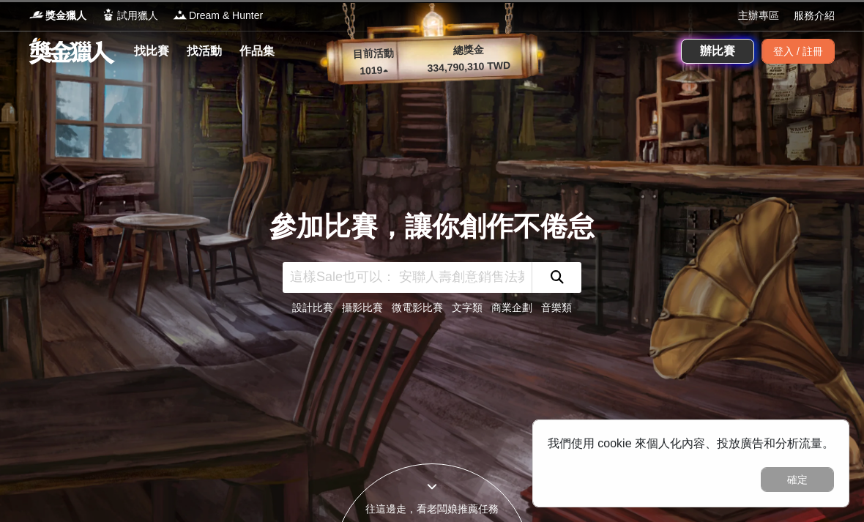
click at [787, 50] on div "登入 / 註冊" at bounding box center [797, 51] width 73 height 25
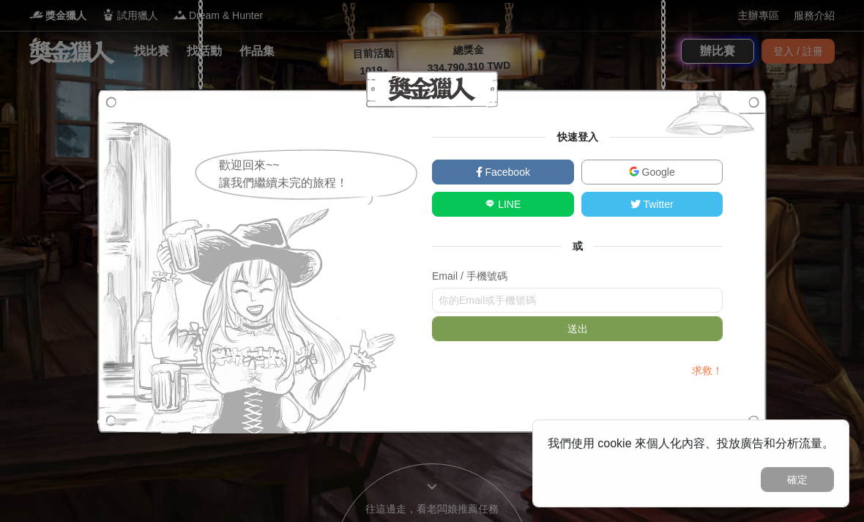
click at [635, 171] on img at bounding box center [634, 171] width 10 height 10
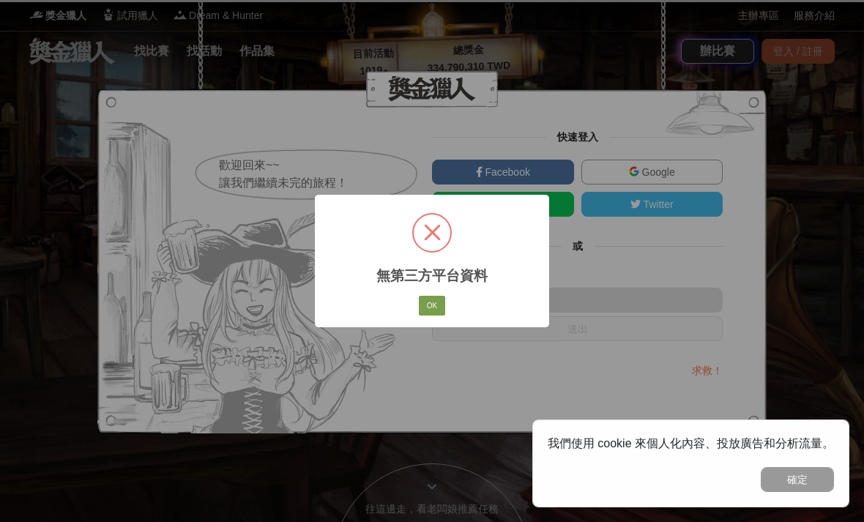
click at [435, 309] on button "OK" at bounding box center [432, 306] width 26 height 20
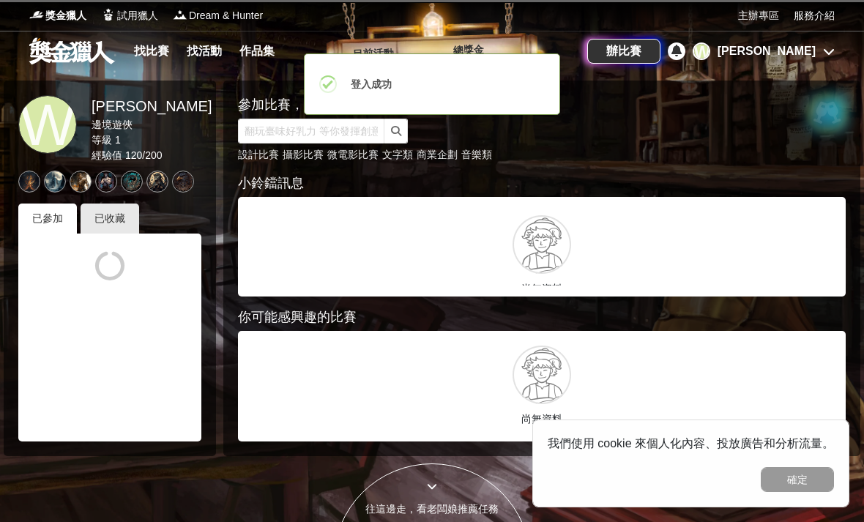
click at [625, 292] on p "尚無資料" at bounding box center [541, 288] width 585 height 15
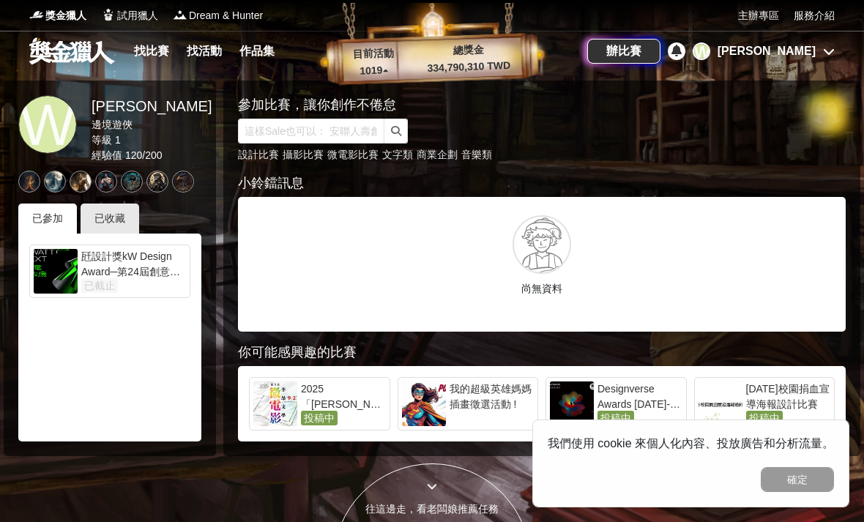
click at [110, 218] on div "已收藏" at bounding box center [110, 218] width 59 height 30
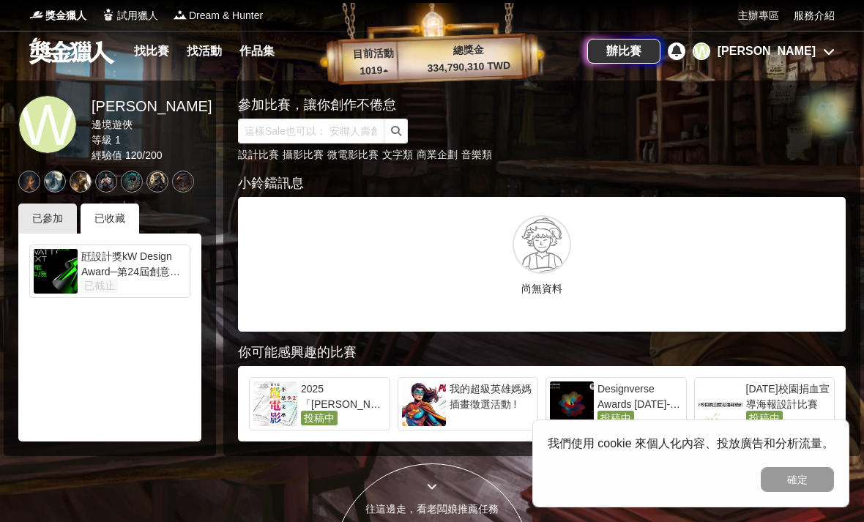
click at [139, 55] on link "找比賽" at bounding box center [151, 51] width 47 height 20
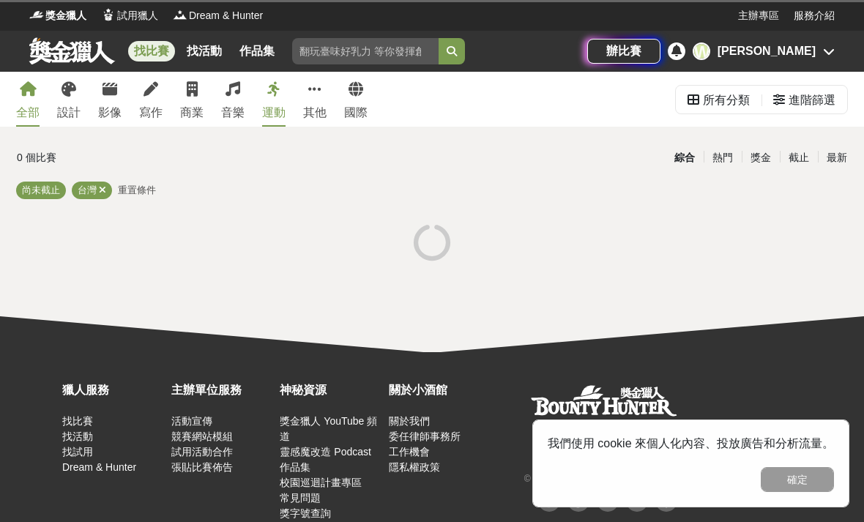
click at [71, 102] on link "設計" at bounding box center [68, 99] width 23 height 55
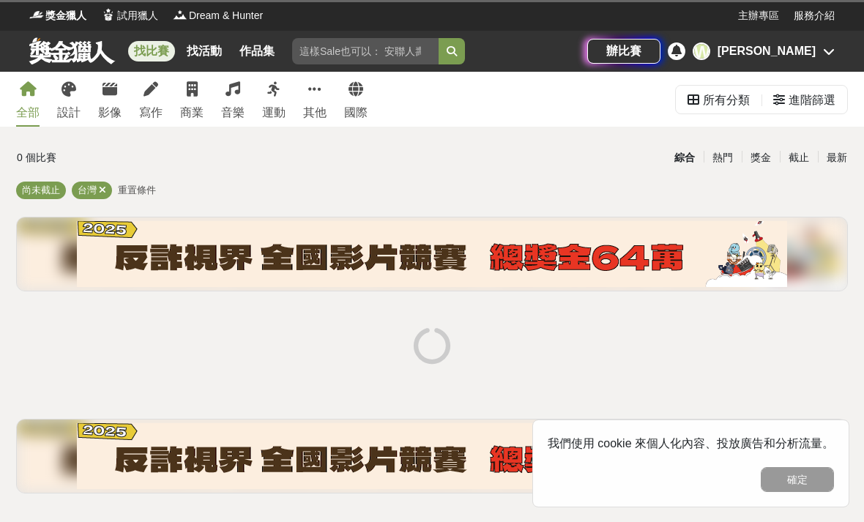
click at [26, 92] on icon at bounding box center [28, 89] width 17 height 15
click at [725, 102] on div "所有分類" at bounding box center [726, 100] width 47 height 29
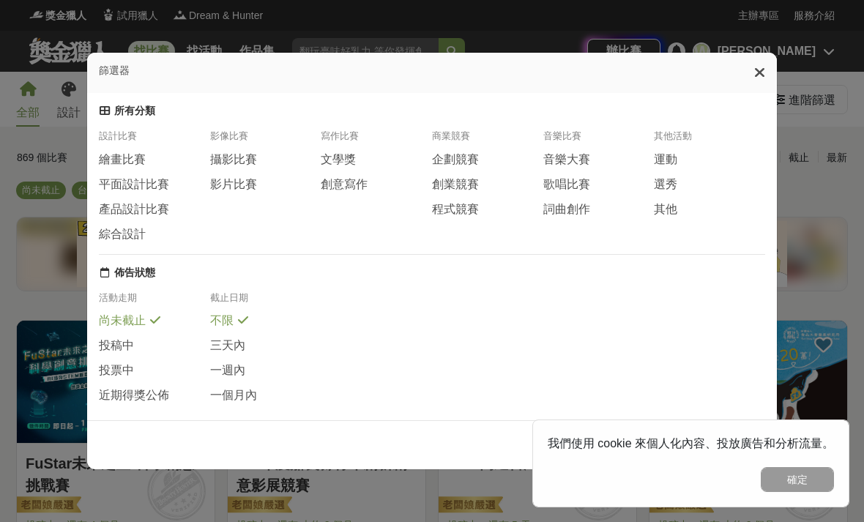
click at [339, 152] on span "文學獎" at bounding box center [338, 159] width 35 height 15
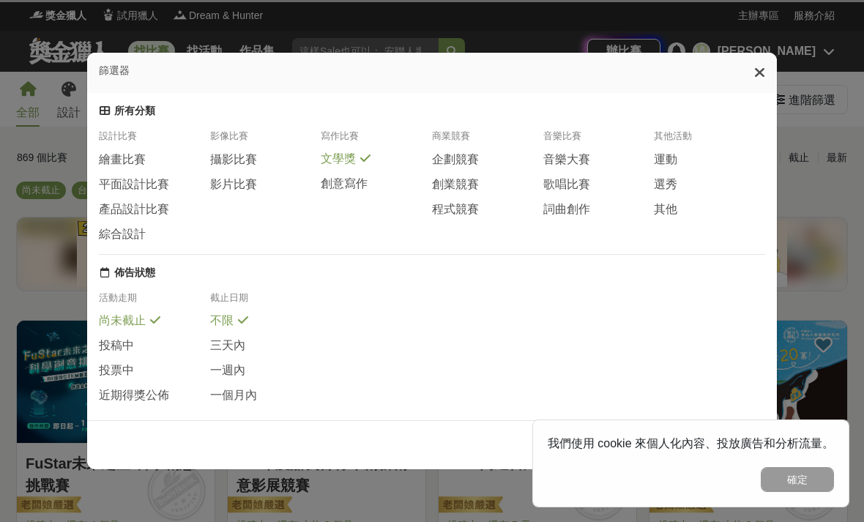
click at [334, 176] on span "創意寫作" at bounding box center [344, 183] width 47 height 15
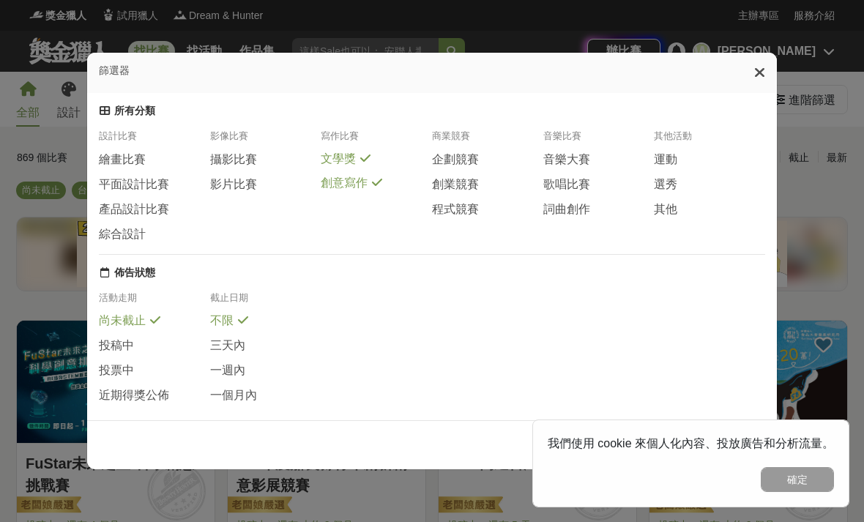
click at [50, 158] on div "篩選器 所有分類 設計比賽 繪畫比賽 平面設計比賽 產品設計比賽 綜合設計 影像比賽 攝影比賽 影片比賽 寫作比賽 文學獎 創意寫作 商業競賽 企劃競賽 創業…" at bounding box center [432, 261] width 864 height 522
click at [819, 476] on button "確定" at bounding box center [796, 479] width 73 height 25
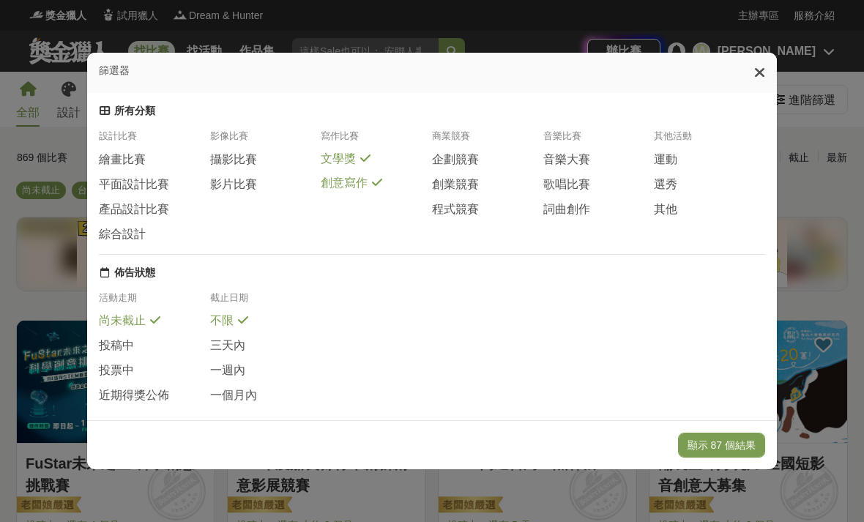
click at [738, 457] on button "顯示 87 個結果" at bounding box center [721, 445] width 87 height 25
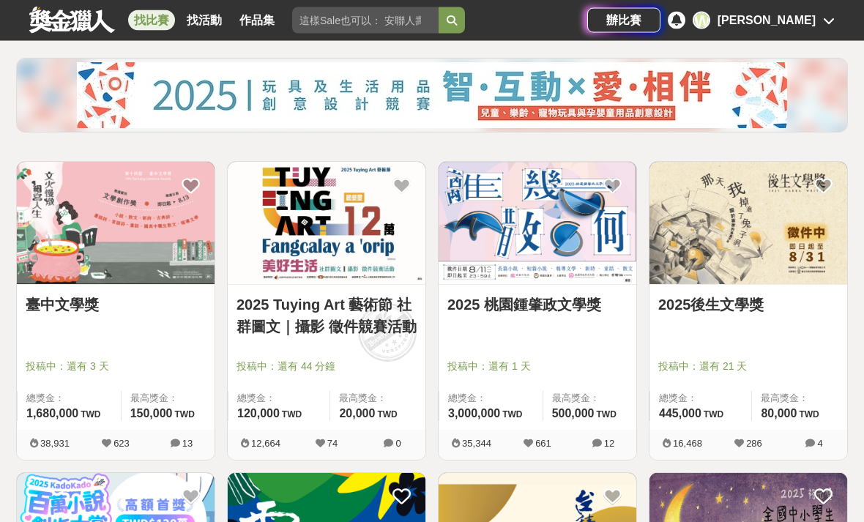
scroll to position [160, 0]
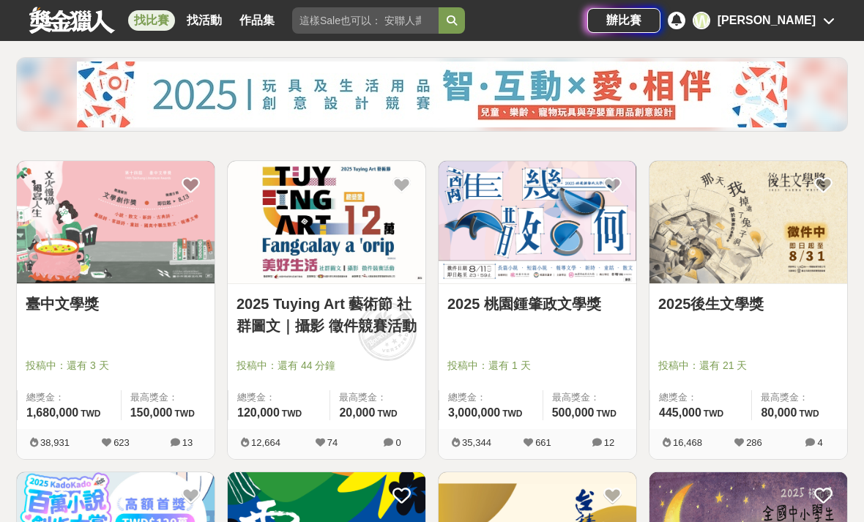
click at [89, 240] on img at bounding box center [116, 222] width 198 height 122
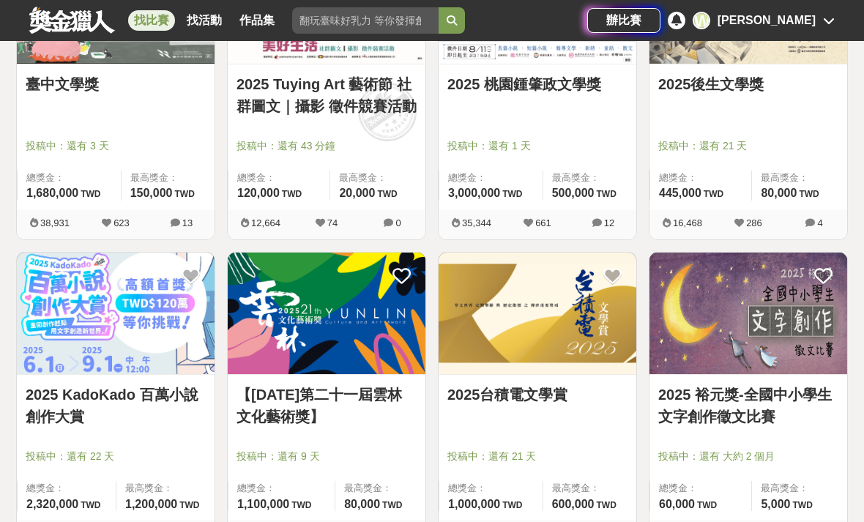
scroll to position [380, 0]
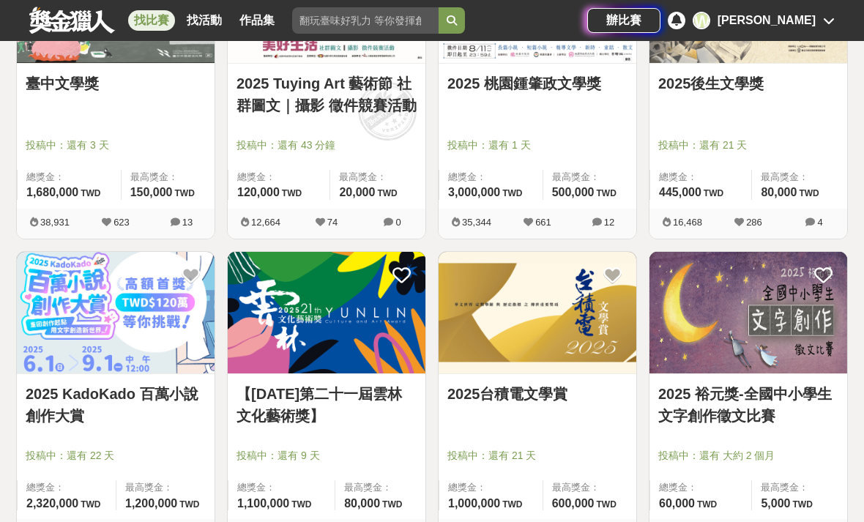
click at [512, 329] on img at bounding box center [537, 313] width 198 height 122
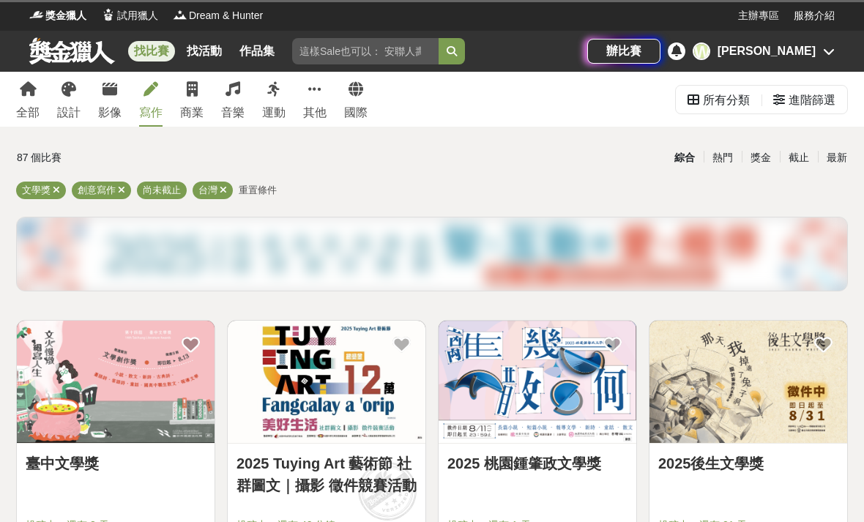
scroll to position [427, 0]
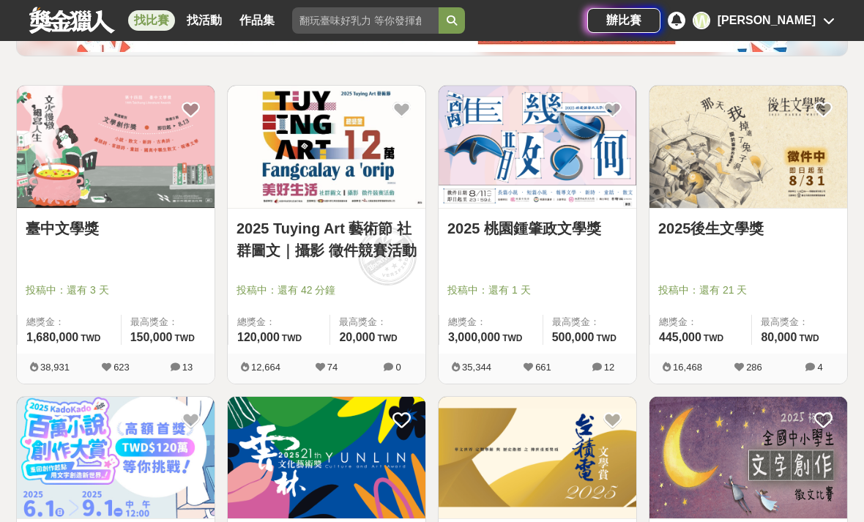
click at [794, 181] on img at bounding box center [748, 147] width 198 height 122
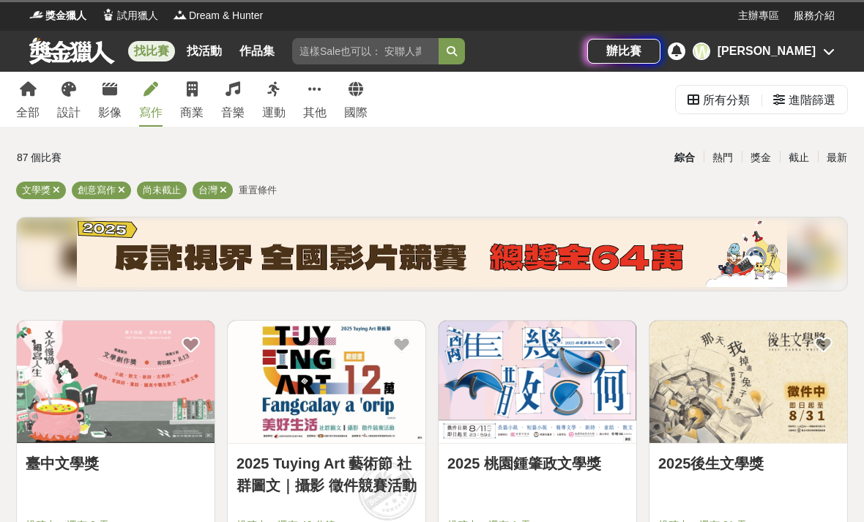
scroll to position [235, 0]
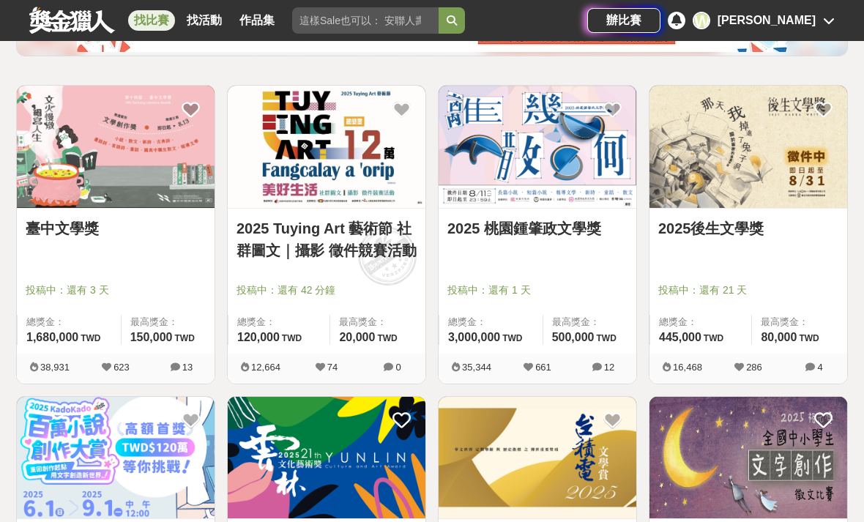
click at [494, 237] on link "2025 桃園鍾肇政文學獎" at bounding box center [537, 228] width 180 height 22
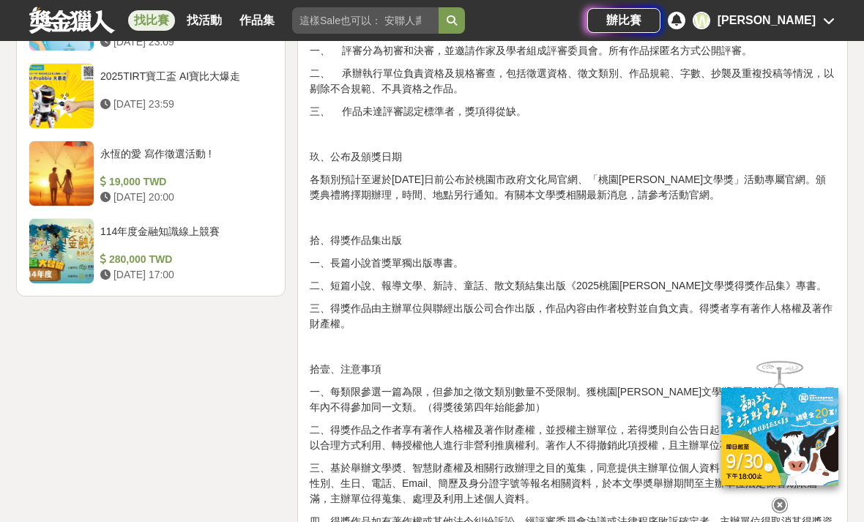
scroll to position [1879, 0]
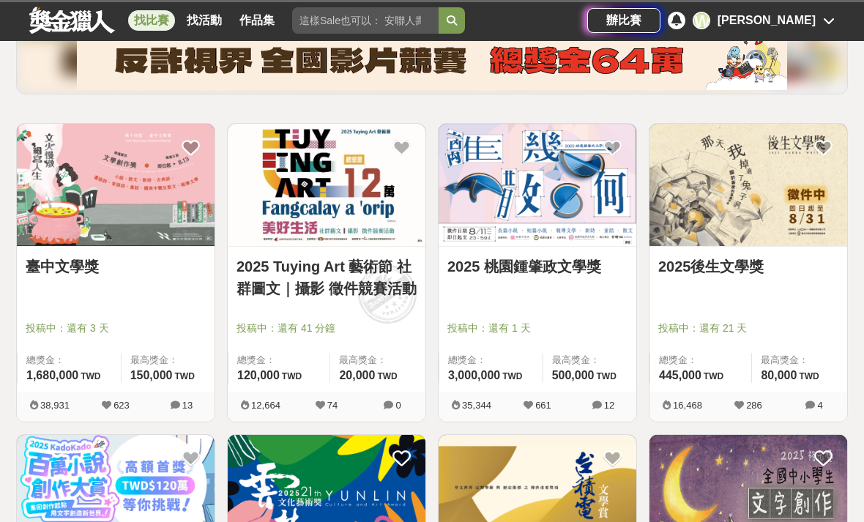
scroll to position [188, 0]
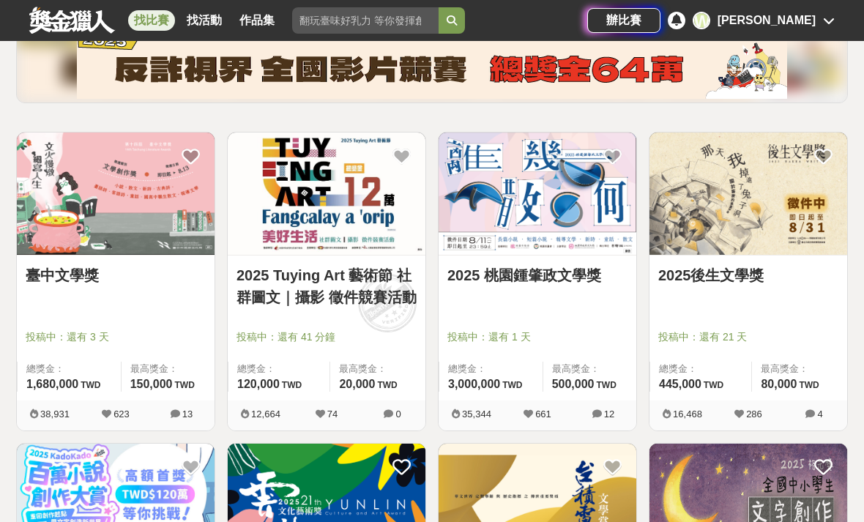
click at [281, 217] on img at bounding box center [327, 193] width 198 height 122
